Goal: Information Seeking & Learning: Learn about a topic

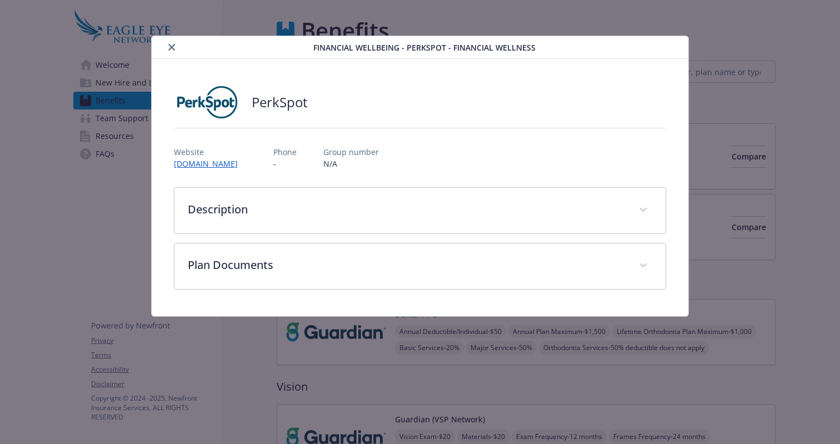
click at [171, 49] on icon "close" at bounding box center [171, 47] width 7 height 7
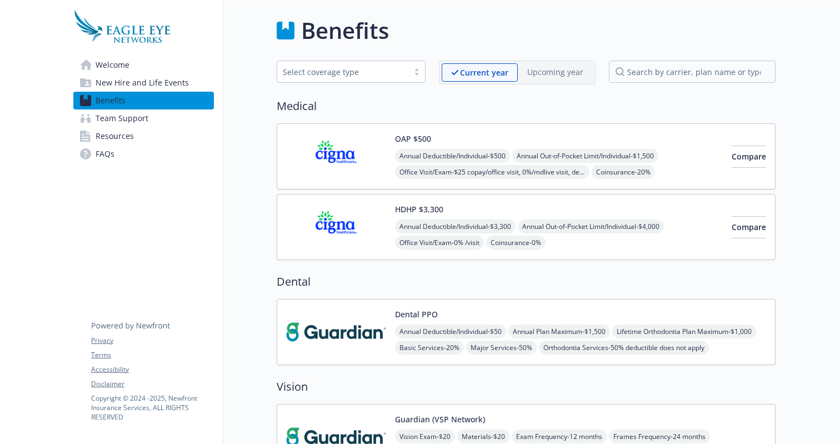
click at [114, 64] on span "Welcome" at bounding box center [113, 65] width 34 height 18
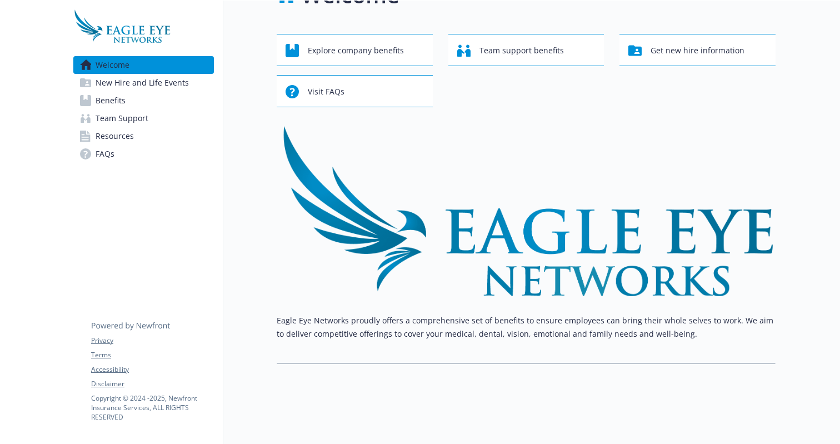
scroll to position [31, 0]
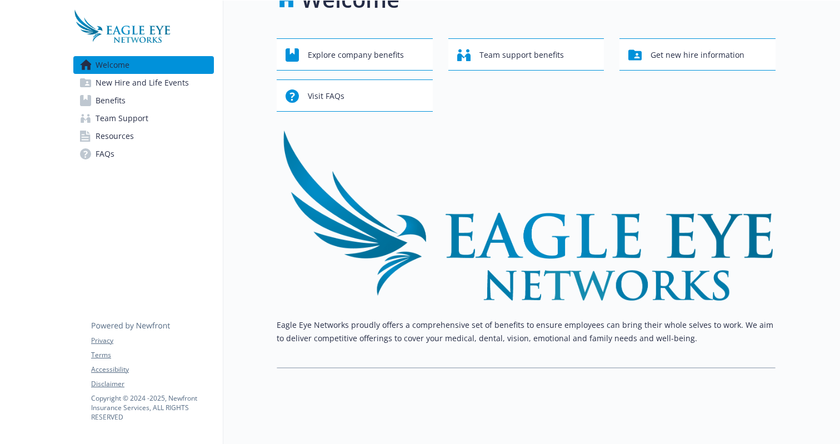
click at [171, 83] on span "New Hire and Life Events" at bounding box center [142, 83] width 93 height 18
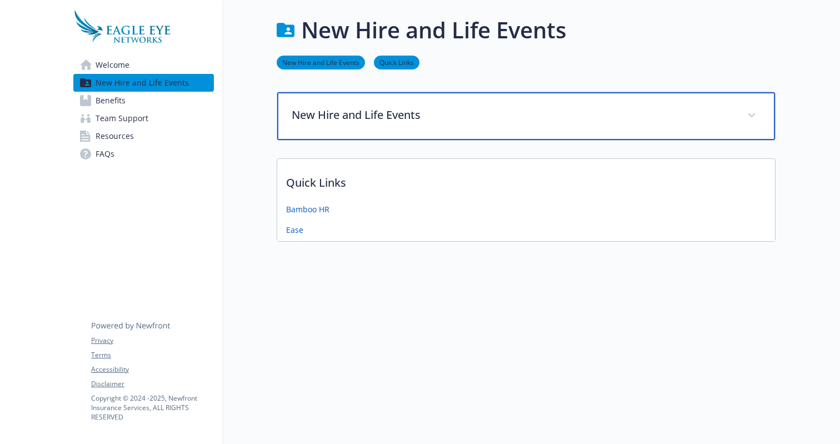
click at [756, 107] on span at bounding box center [752, 116] width 18 height 18
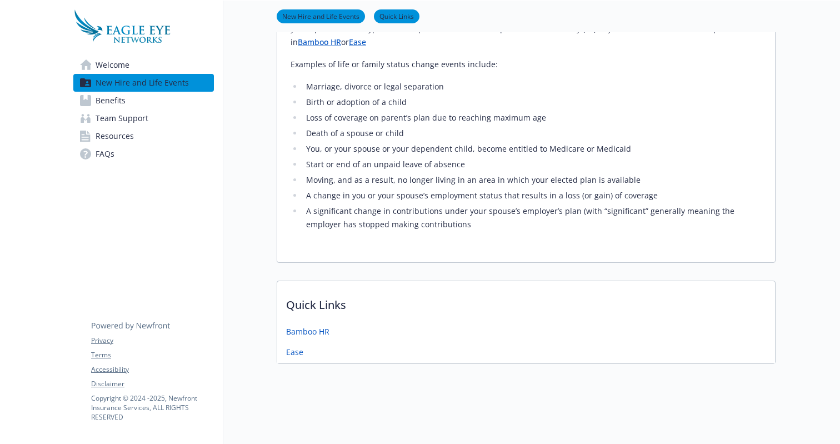
scroll to position [43, 0]
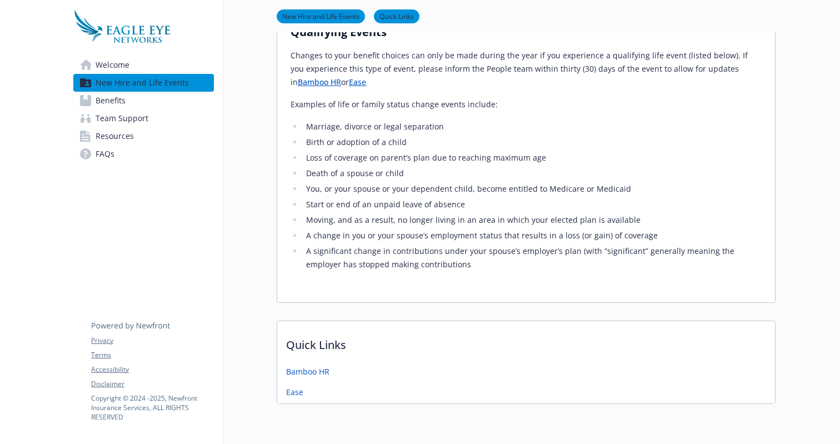
click at [122, 63] on span "Welcome" at bounding box center [113, 65] width 34 height 18
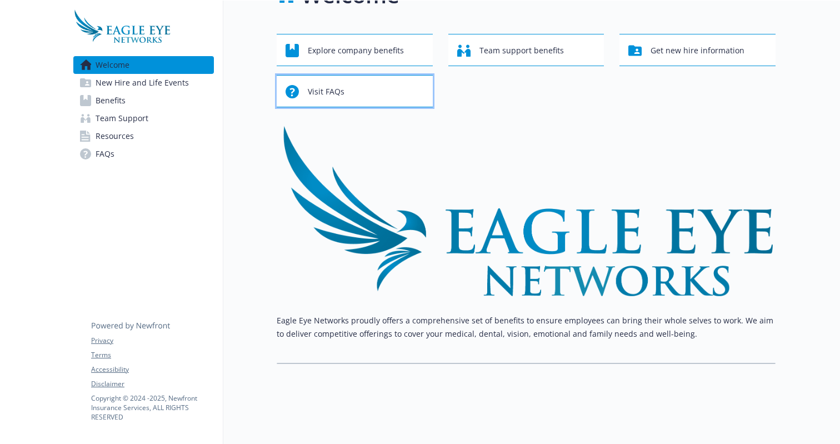
click at [347, 86] on div "Visit FAQs" at bounding box center [357, 91] width 142 height 21
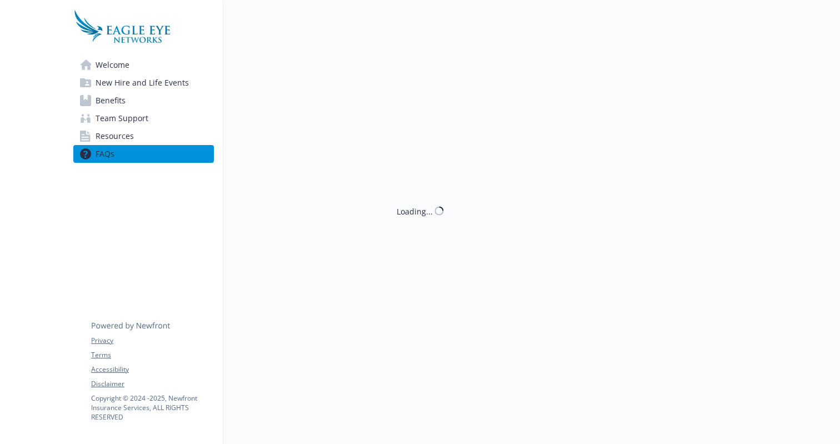
scroll to position [43, 0]
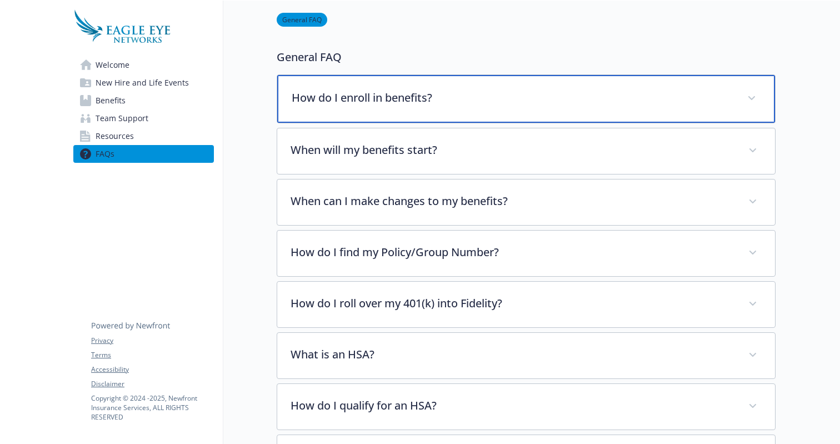
click at [753, 97] on icon at bounding box center [751, 98] width 7 height 4
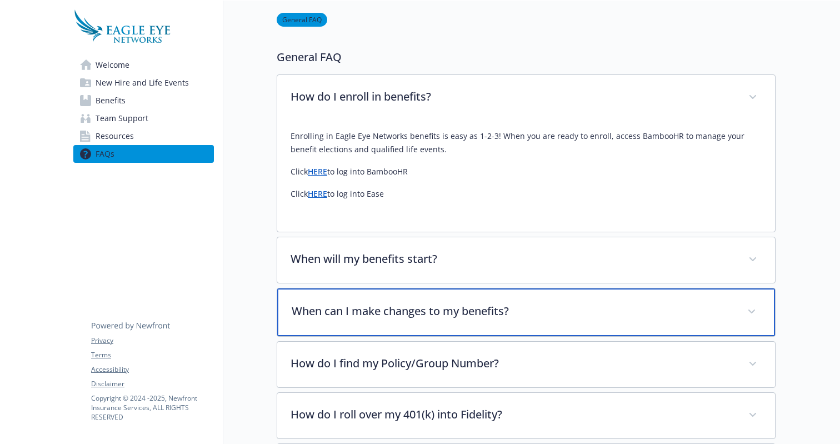
click at [712, 321] on div "When can I make changes to my benefits?" at bounding box center [526, 312] width 498 height 48
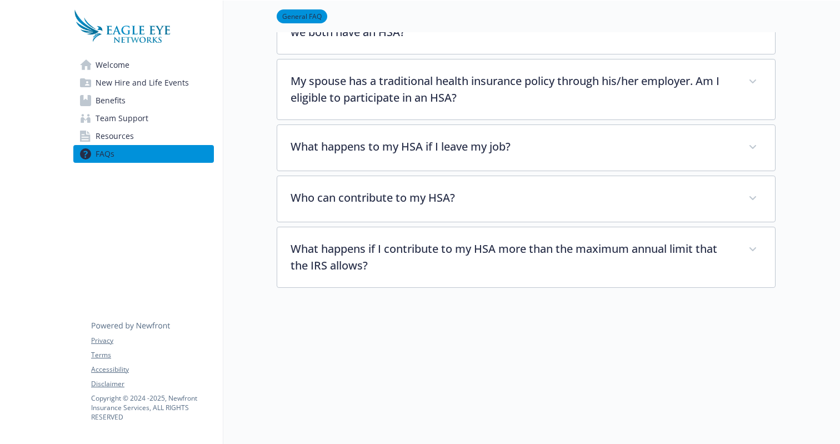
scroll to position [1944, 0]
click at [122, 133] on span "Resources" at bounding box center [115, 136] width 38 height 18
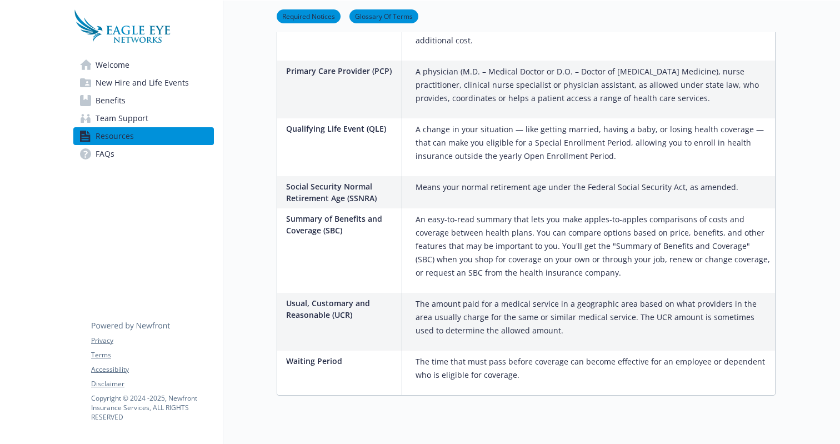
scroll to position [1859, 0]
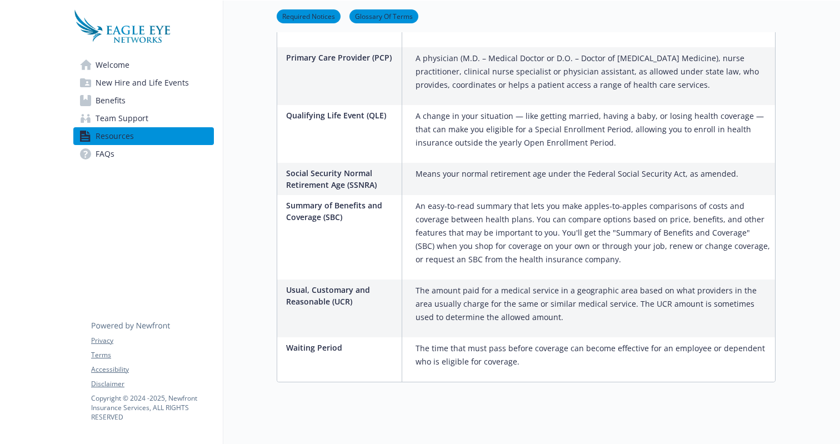
click at [118, 116] on span "Team Support" at bounding box center [122, 118] width 53 height 18
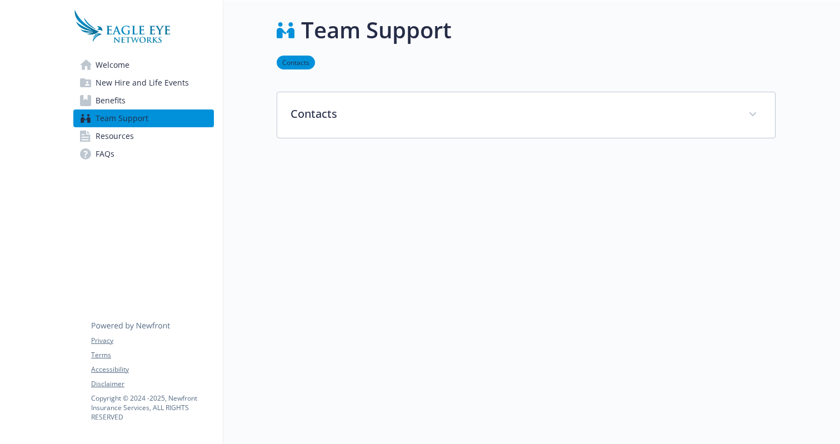
click at [118, 103] on span "Benefits" at bounding box center [111, 101] width 30 height 18
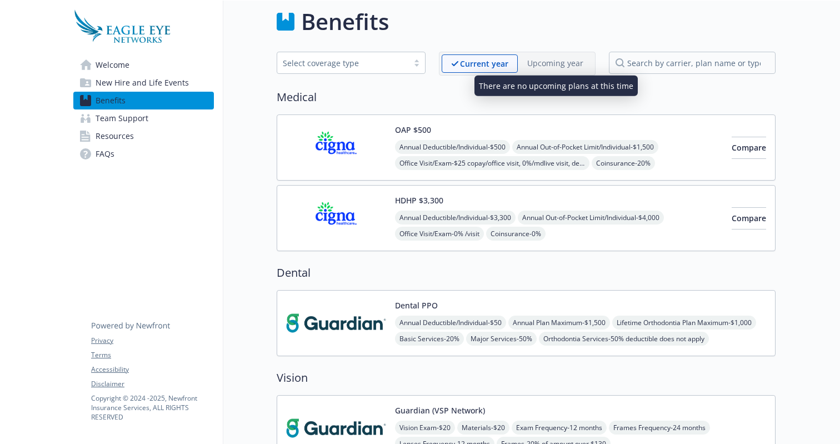
click at [550, 65] on p "Upcoming year" at bounding box center [555, 63] width 56 height 12
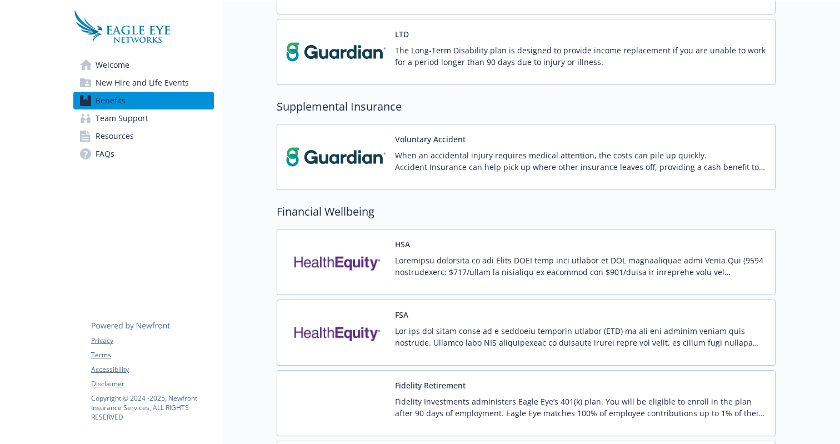
scroll to position [840, 0]
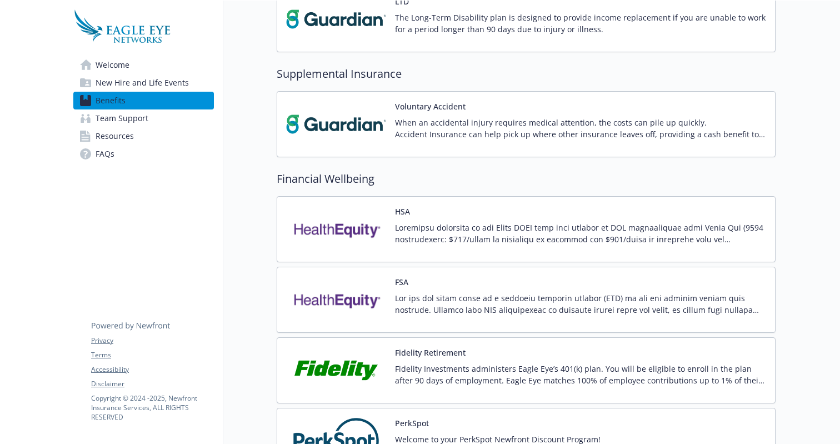
click at [509, 312] on p at bounding box center [580, 303] width 371 height 23
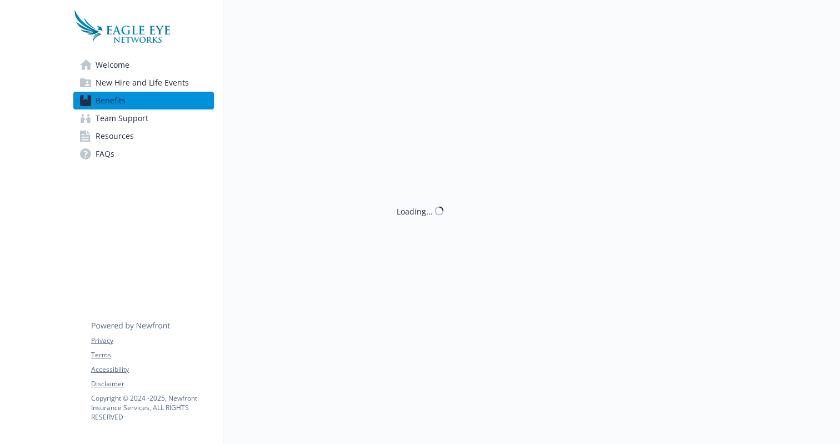
scroll to position [840, 0]
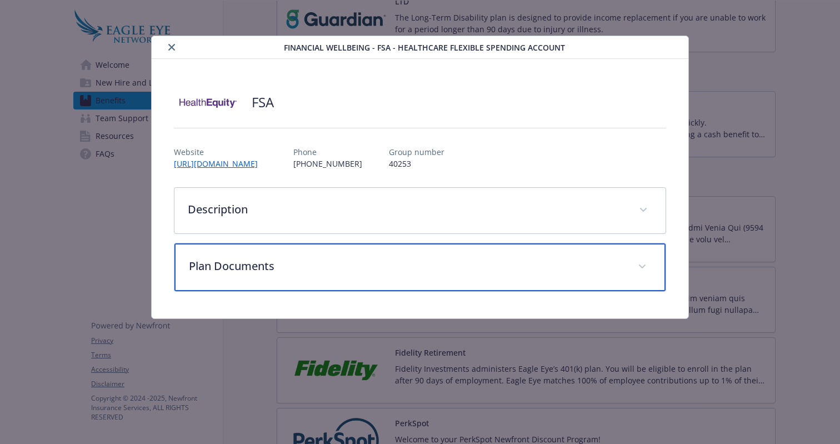
click at [645, 265] on icon "details for plan Financial Wellbeing - FSA - Healthcare Flexible Spending Accou…" at bounding box center [642, 266] width 7 height 4
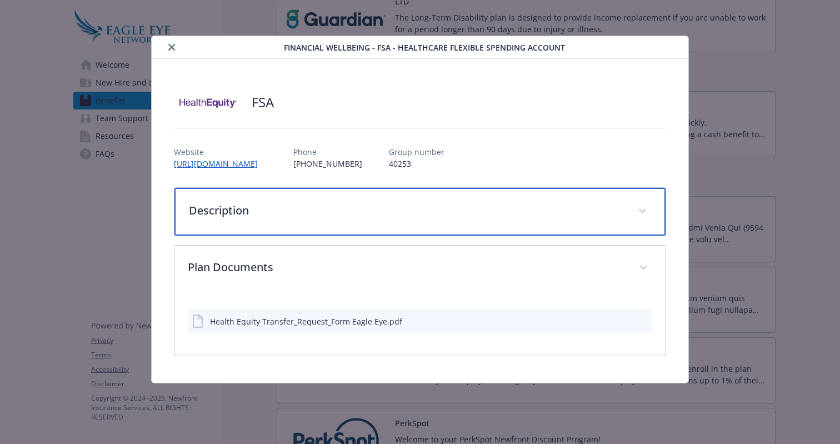
click at [649, 211] on span "details for plan Financial Wellbeing - FSA - Healthcare Flexible Spending Accou…" at bounding box center [642, 211] width 18 height 18
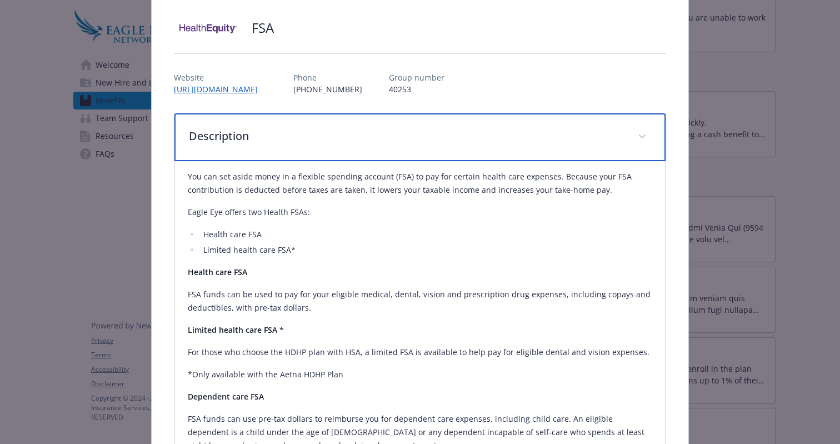
scroll to position [0, 0]
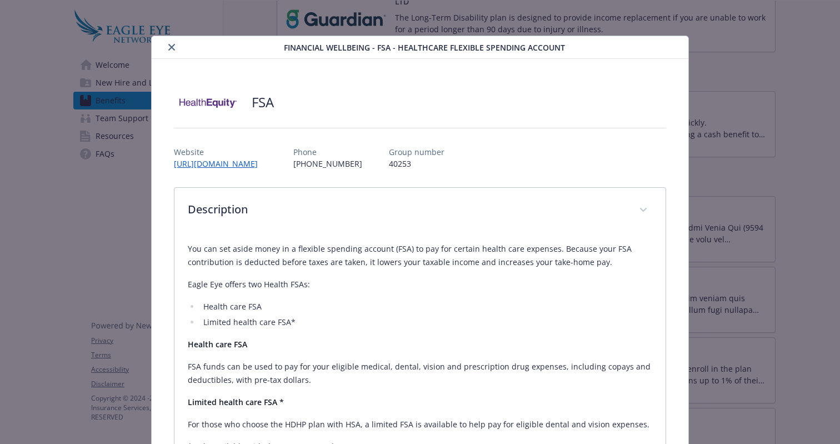
click at [171, 47] on icon "close" at bounding box center [171, 47] width 7 height 7
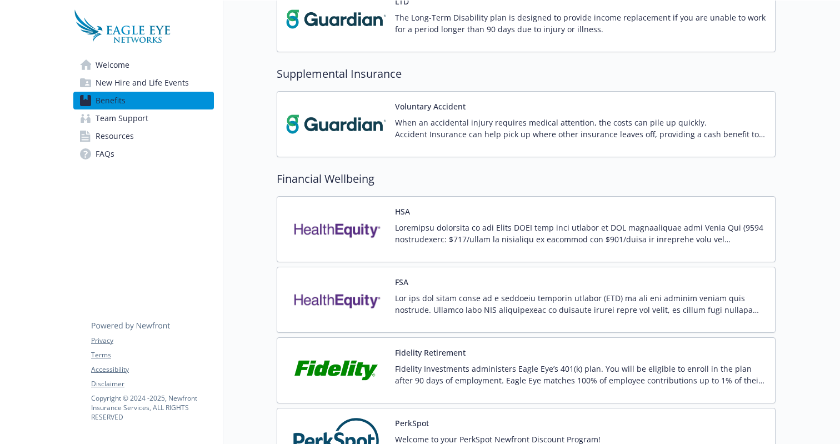
click at [558, 378] on p "Fidelity Investments administers Eagle Eye’s 401(k) plan. You will be eligible …" at bounding box center [580, 374] width 371 height 23
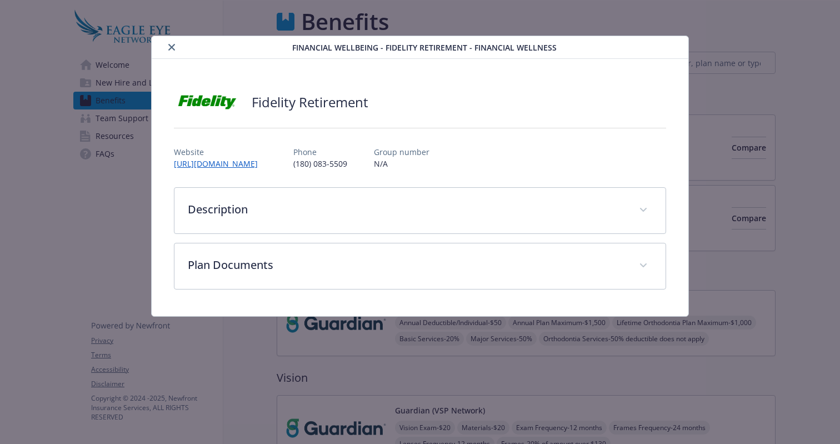
scroll to position [840, 0]
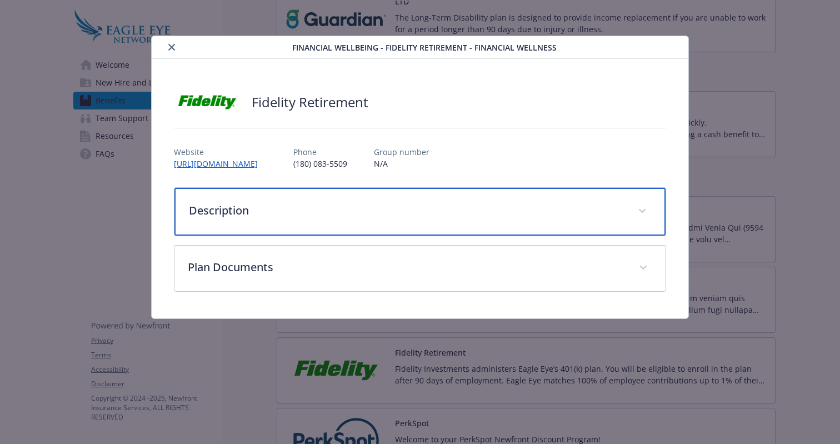
click at [649, 214] on span "details for plan Financial Wellbeing - Fidelity Retirement - Financial Wellness" at bounding box center [642, 211] width 18 height 18
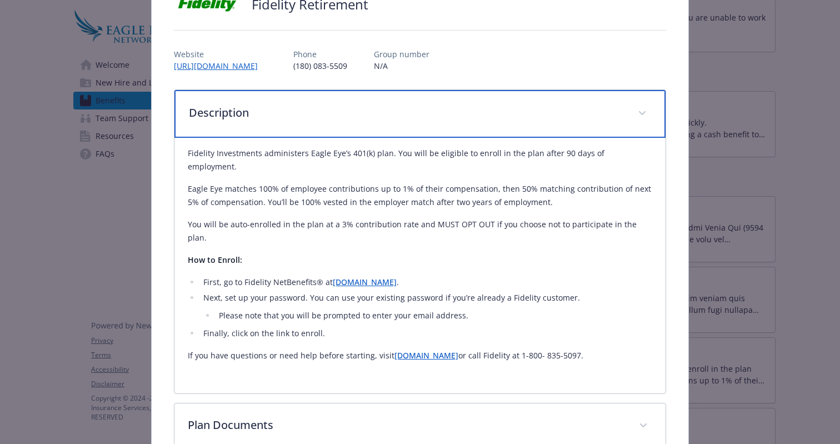
scroll to position [99, 0]
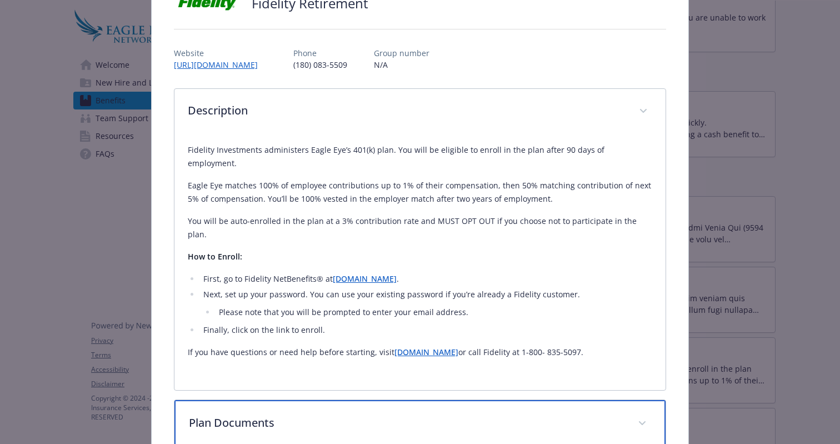
click at [640, 415] on span "details for plan Financial Wellbeing - Fidelity Retirement - Financial Wellness" at bounding box center [642, 424] width 18 height 18
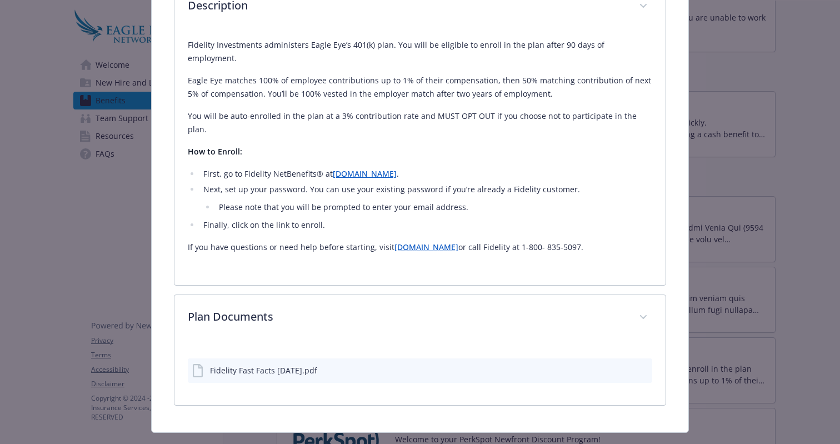
scroll to position [202, 0]
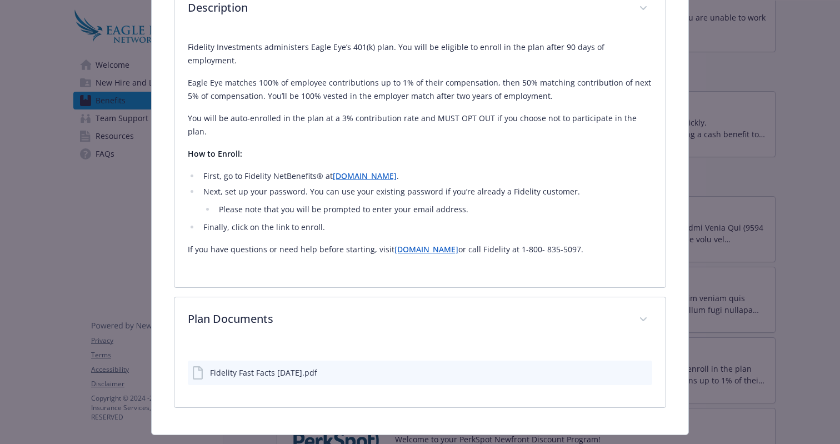
click at [308, 367] on div "Fidelity Fast Facts [DATE].pdf" at bounding box center [263, 373] width 107 height 12
click at [637, 368] on icon "preview file" at bounding box center [642, 372] width 10 height 8
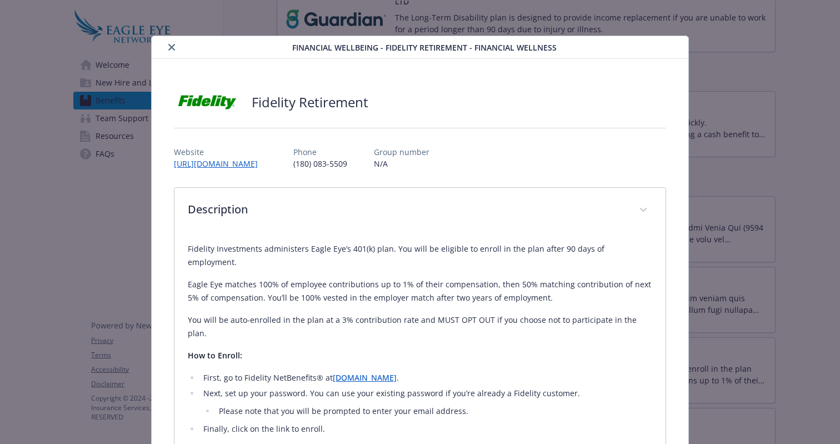
scroll to position [4, 0]
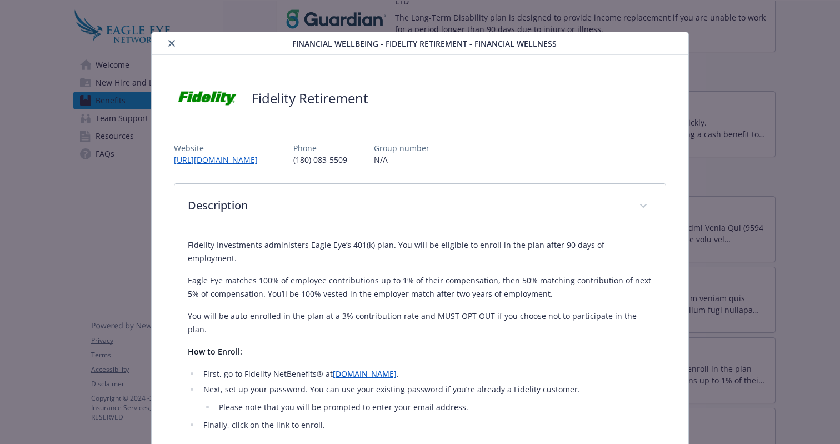
click at [169, 41] on icon "close" at bounding box center [171, 43] width 7 height 7
